Goal: Task Accomplishment & Management: Use online tool/utility

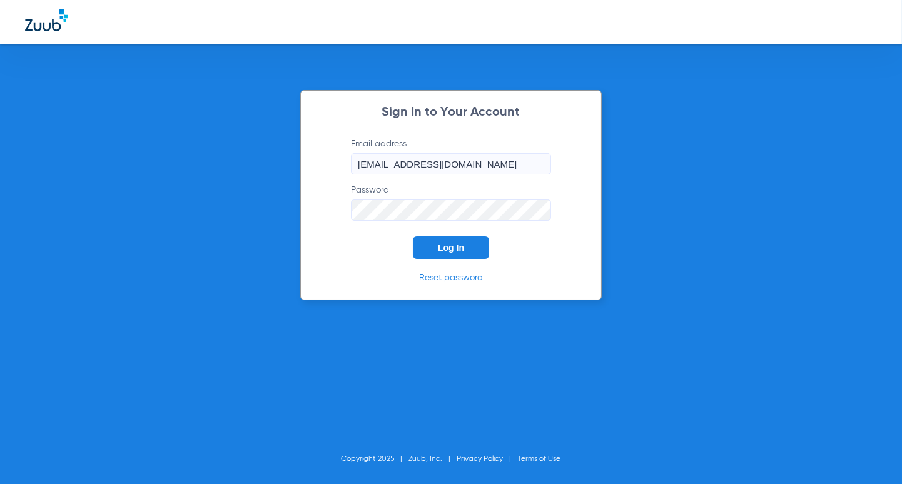
click at [466, 248] on button "Log In" at bounding box center [451, 248] width 76 height 23
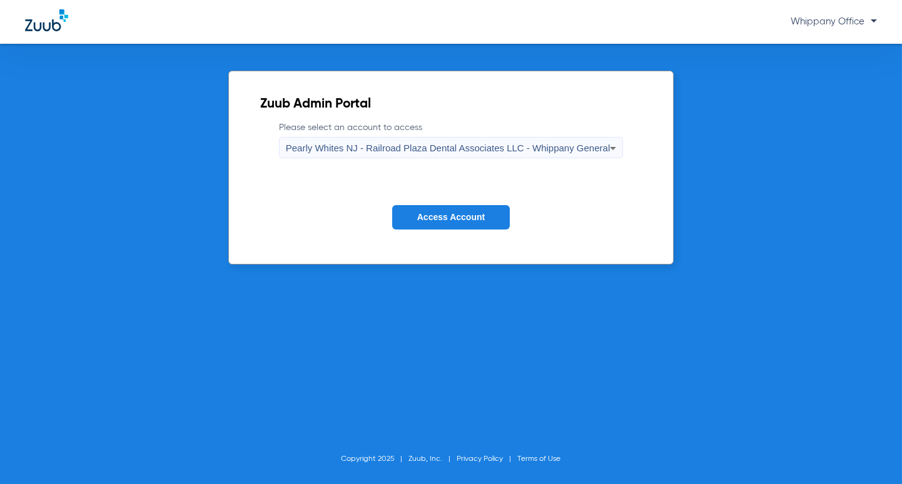
click at [543, 153] on span "Pearly Whites NJ - Railroad Plaza Dental Associates LLC - Whippany General" at bounding box center [448, 148] width 325 height 11
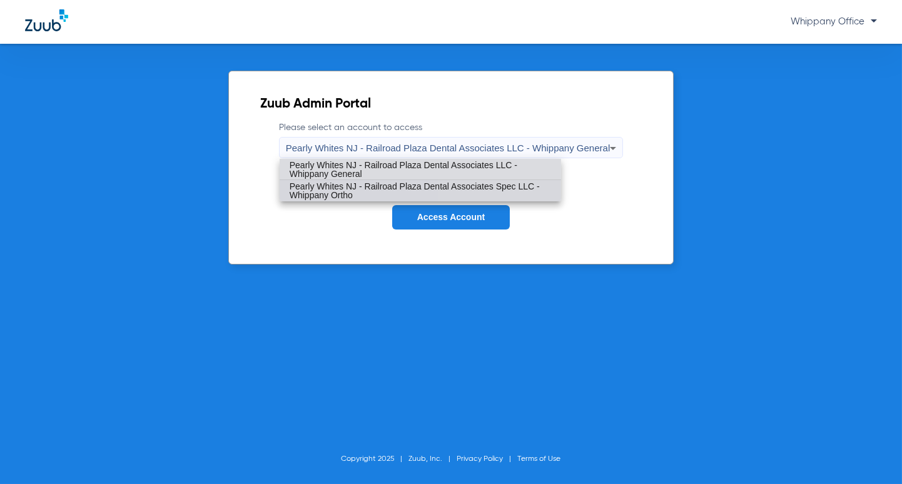
click at [516, 191] on span "Pearly Whites NJ - Railroad Plaza Dental Associates Spec LLC - Whippany Ortho" at bounding box center [421, 191] width 262 height 18
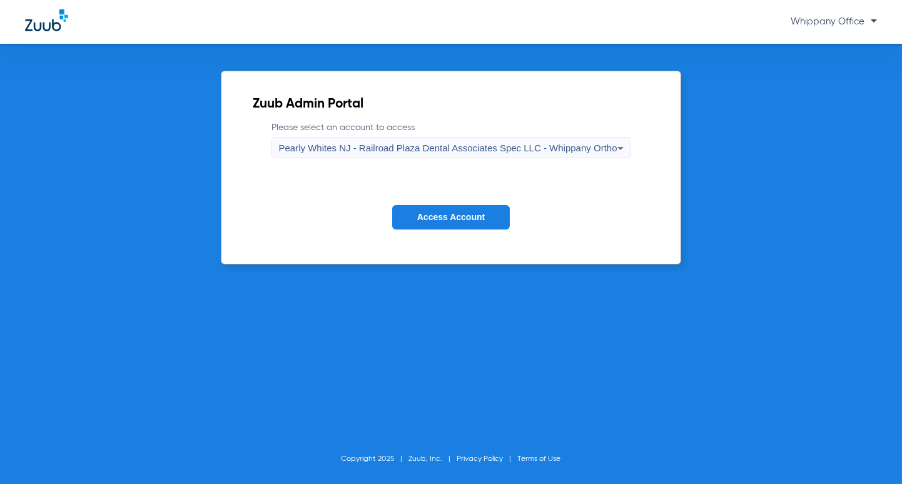
click at [467, 222] on button "Access Account" at bounding box center [451, 217] width 118 height 24
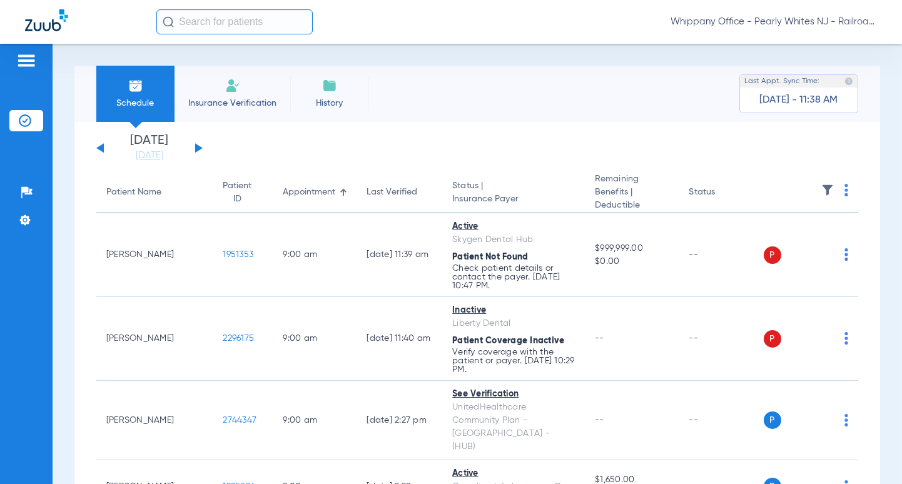
click at [200, 146] on div "[DATE] [DATE] [DATE] [DATE] [DATE] [DATE] [DATE] [DATE] [DATE] [DATE] [DATE] [D…" at bounding box center [149, 149] width 106 height 28
click at [199, 146] on button at bounding box center [199, 147] width 8 height 9
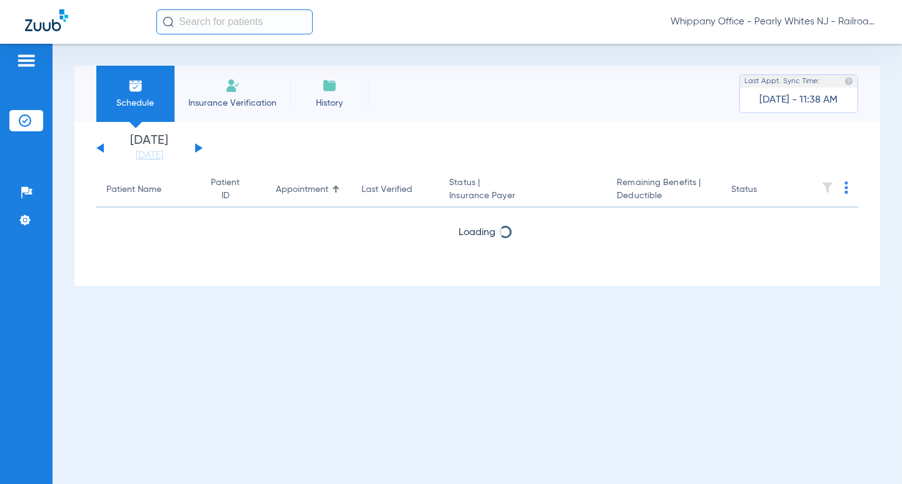
click at [199, 146] on button at bounding box center [199, 147] width 8 height 9
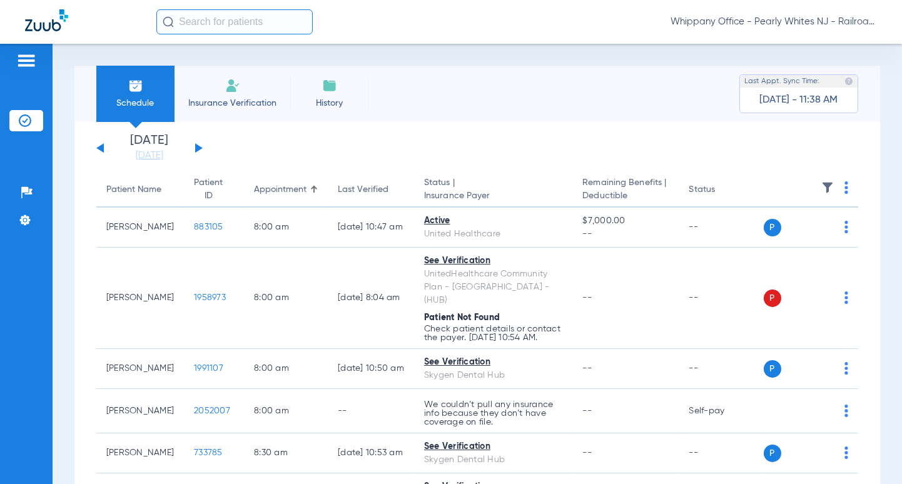
click at [845, 187] on img at bounding box center [847, 187] width 4 height 13
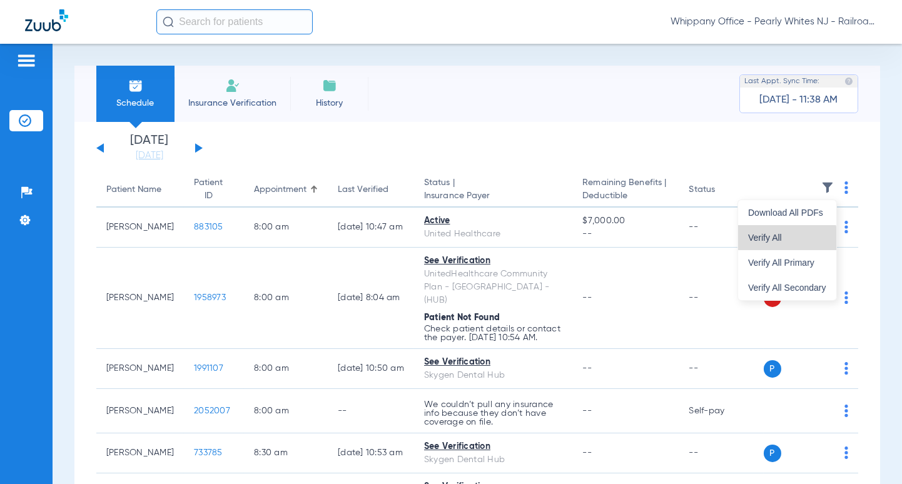
click at [785, 243] on button "Verify All" at bounding box center [787, 237] width 98 height 25
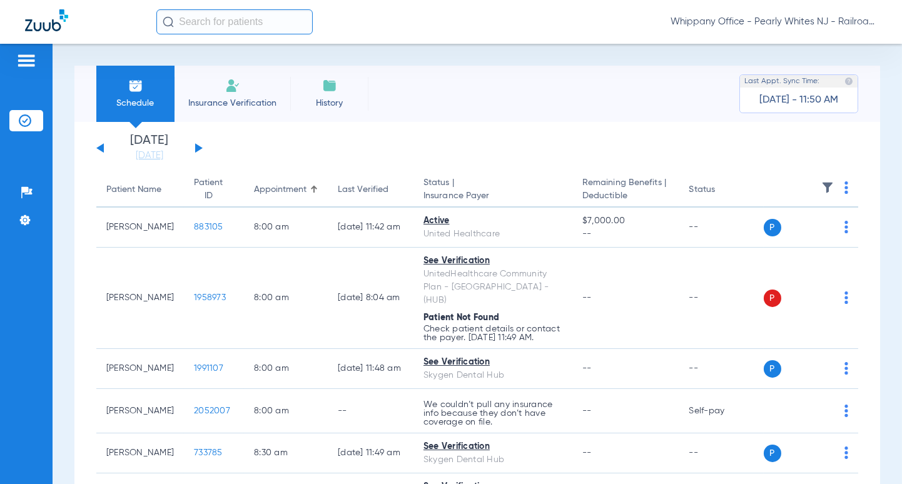
click at [832, 185] on th at bounding box center [811, 190] width 95 height 35
click at [845, 189] on img at bounding box center [847, 187] width 4 height 13
click at [778, 235] on span "Verify All" at bounding box center [787, 237] width 78 height 9
click at [837, 187] on th at bounding box center [811, 190] width 95 height 35
click at [845, 188] on img at bounding box center [847, 187] width 4 height 13
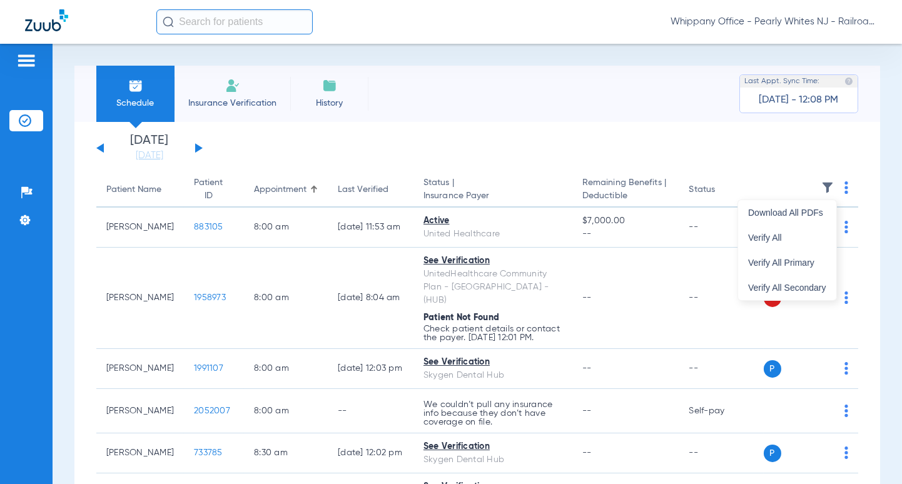
click at [795, 233] on span "Verify All" at bounding box center [787, 237] width 78 height 9
click at [845, 187] on img at bounding box center [847, 187] width 4 height 13
click at [785, 238] on span "Verify All" at bounding box center [787, 237] width 78 height 9
click at [845, 186] on img at bounding box center [847, 187] width 4 height 13
click at [836, 190] on div at bounding box center [451, 242] width 902 height 484
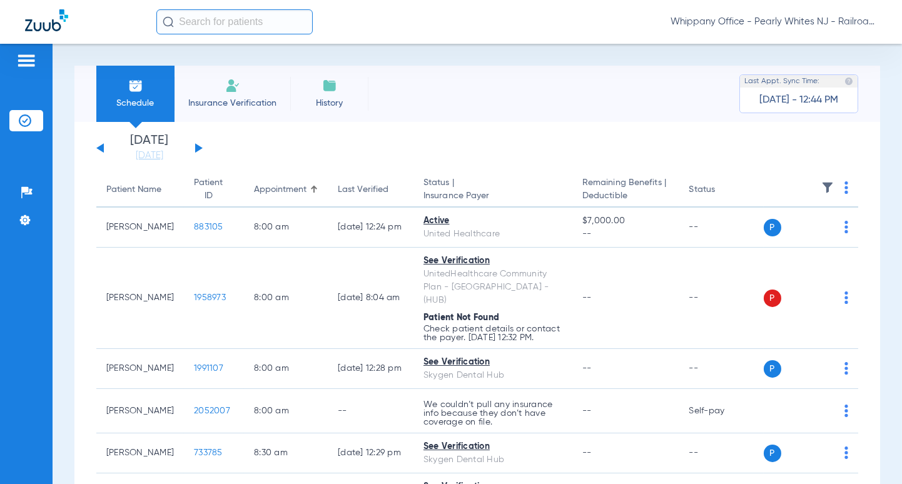
click at [845, 185] on img at bounding box center [847, 187] width 4 height 13
click at [782, 233] on button "Verify All" at bounding box center [787, 237] width 98 height 25
